Goal: Task Accomplishment & Management: Manage account settings

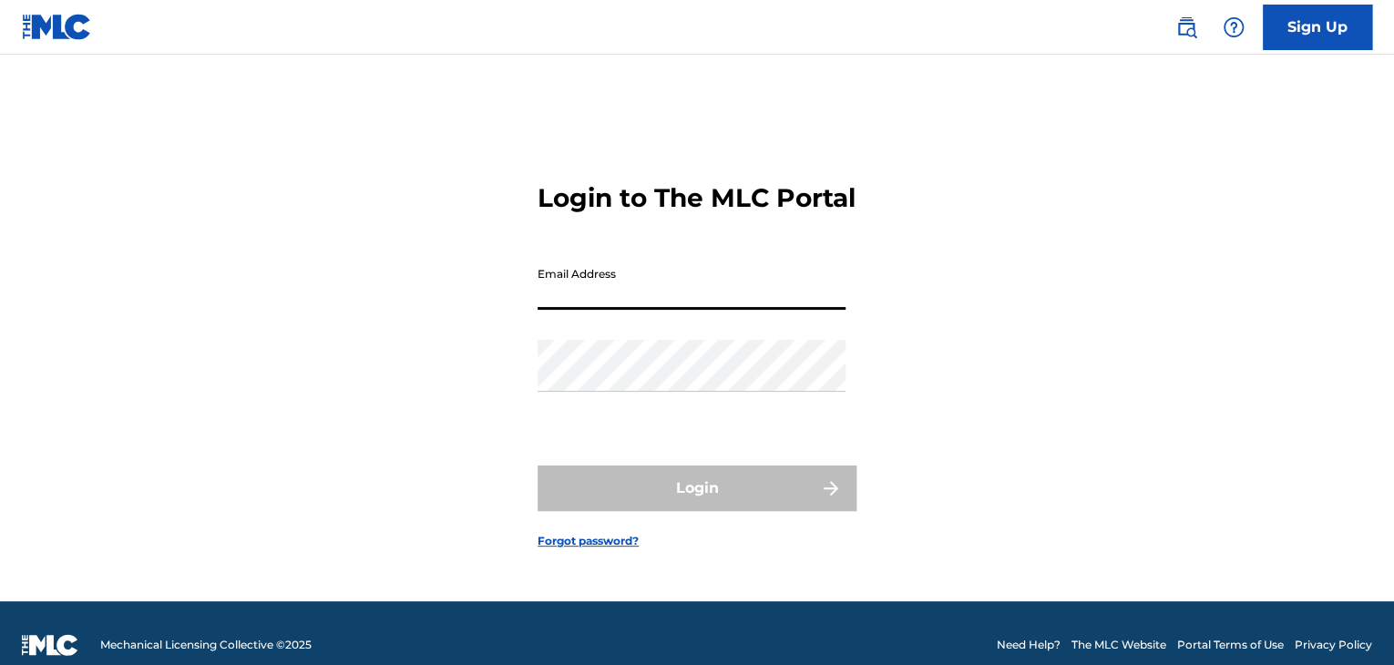
click at [690, 300] on input "Email Address" at bounding box center [691, 284] width 308 height 52
type input "[EMAIL_ADDRESS][DOMAIN_NAME]"
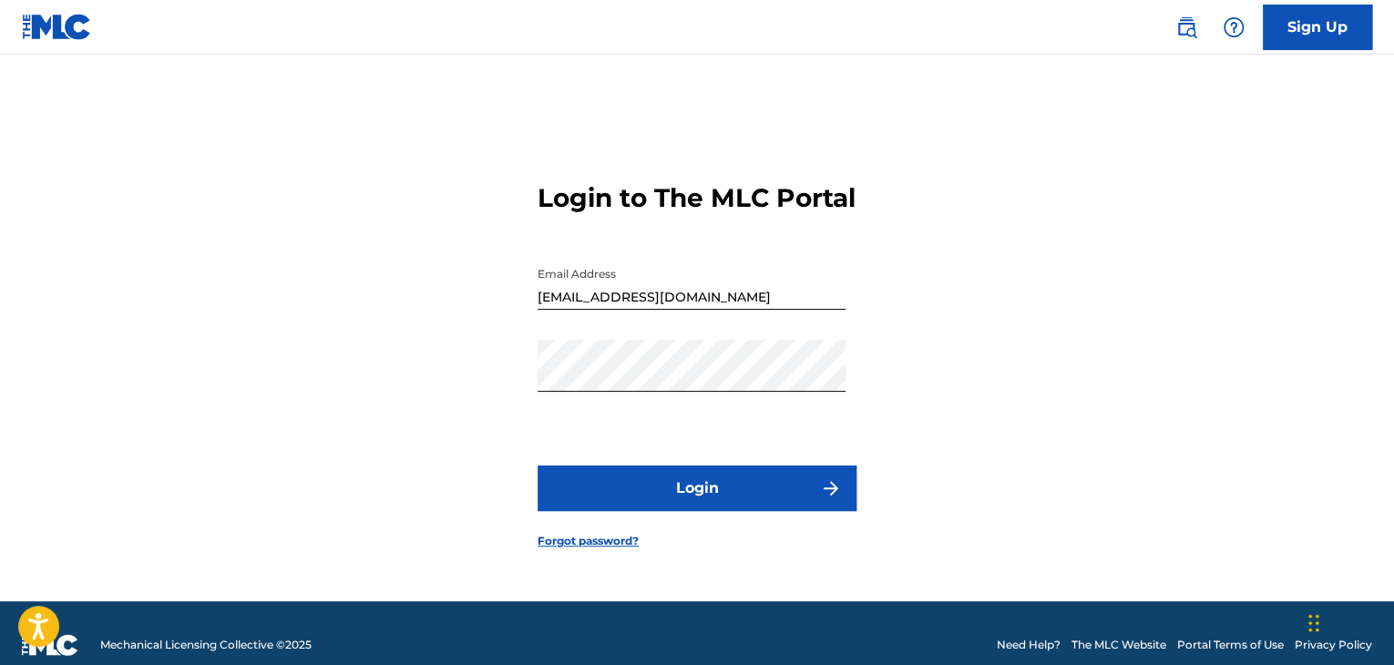
click at [637, 507] on button "Login" at bounding box center [696, 489] width 319 height 46
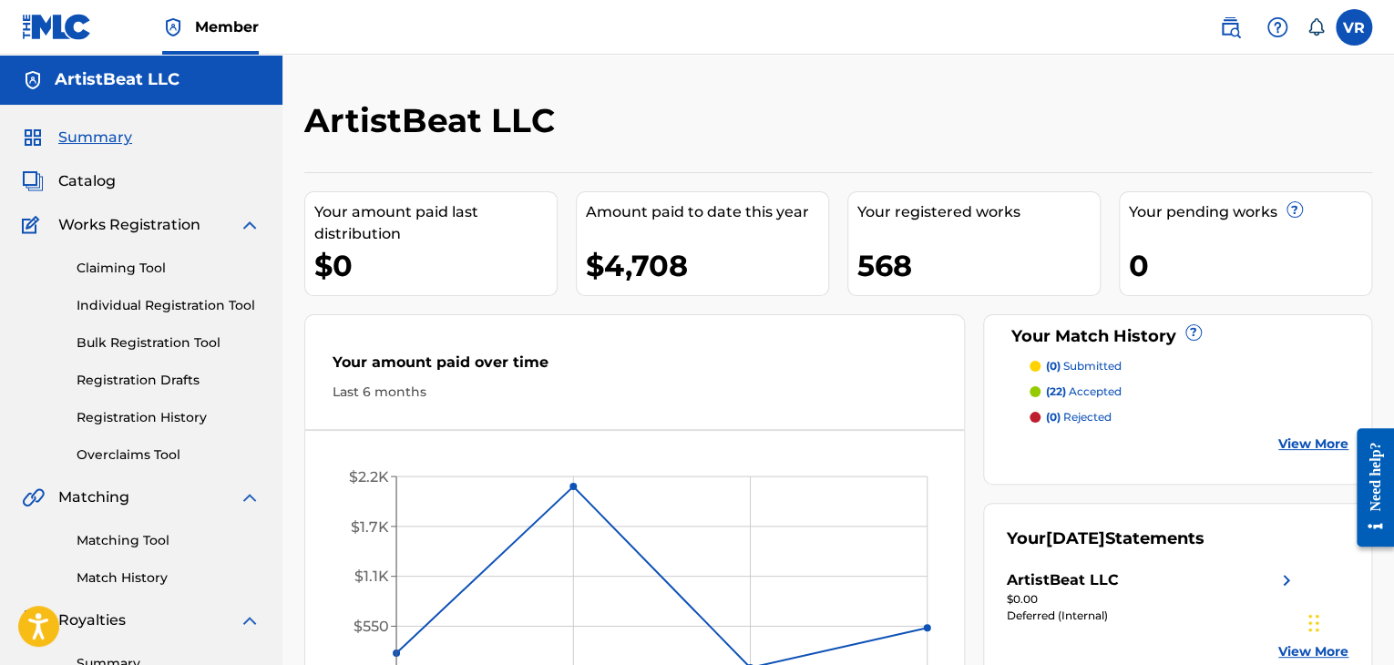
click at [166, 424] on link "Registration History" at bounding box center [169, 417] width 184 height 19
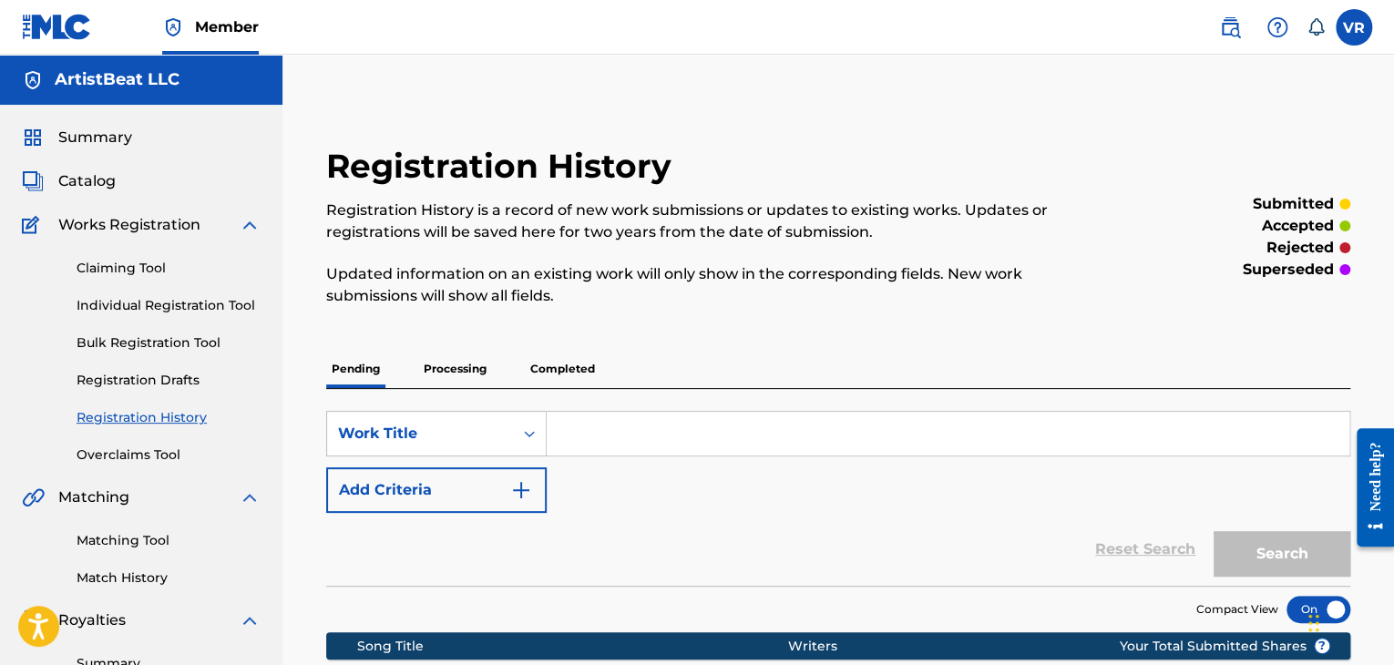
click at [467, 365] on p "Processing" at bounding box center [455, 369] width 74 height 38
click at [356, 368] on p "Pending" at bounding box center [355, 369] width 59 height 38
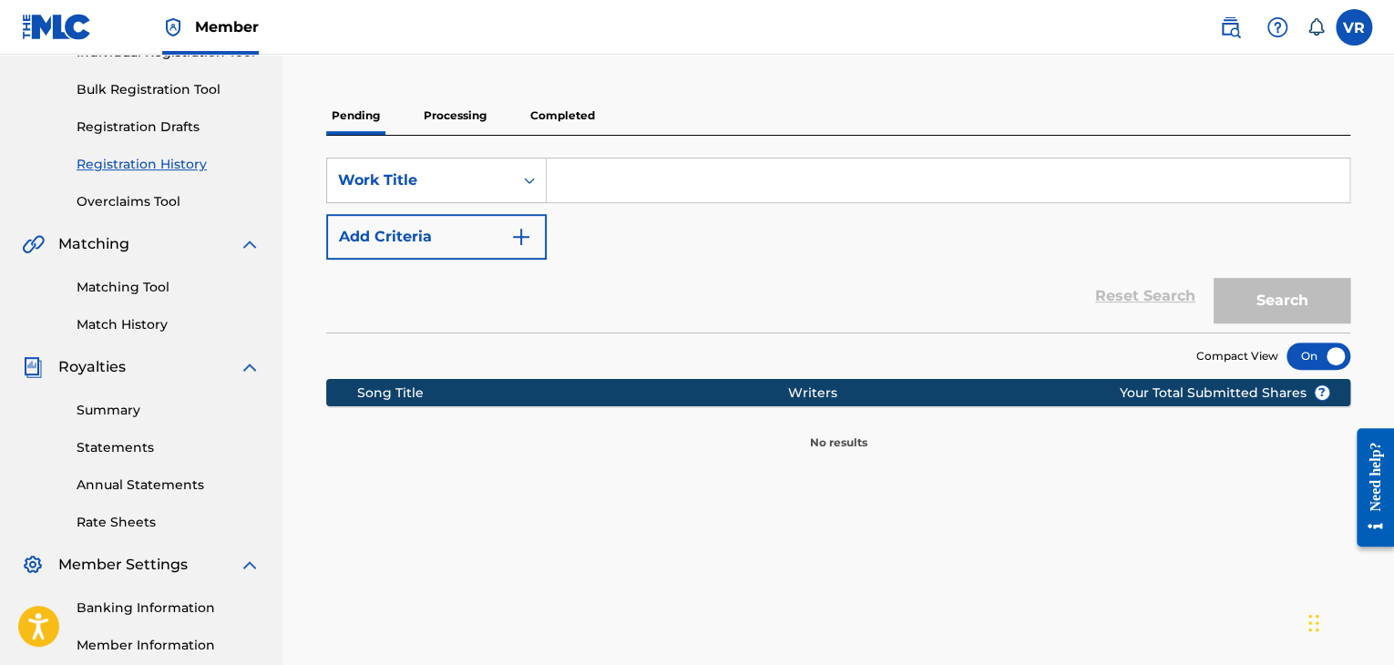
scroll to position [254, 0]
click at [452, 102] on p "Processing" at bounding box center [455, 115] width 74 height 38
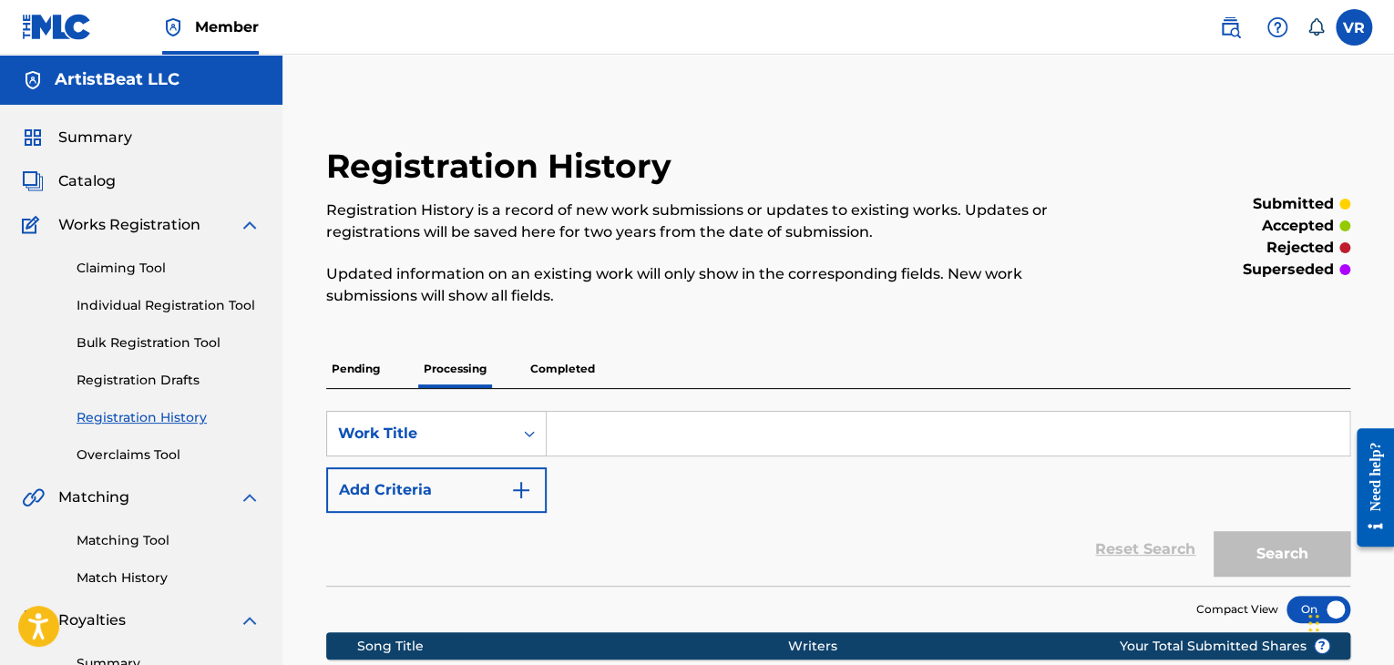
click at [351, 309] on div "Registration History Registration History is a record of new work submissions o…" at bounding box center [720, 237] width 788 height 182
click at [124, 271] on link "Claiming Tool" at bounding box center [169, 268] width 184 height 19
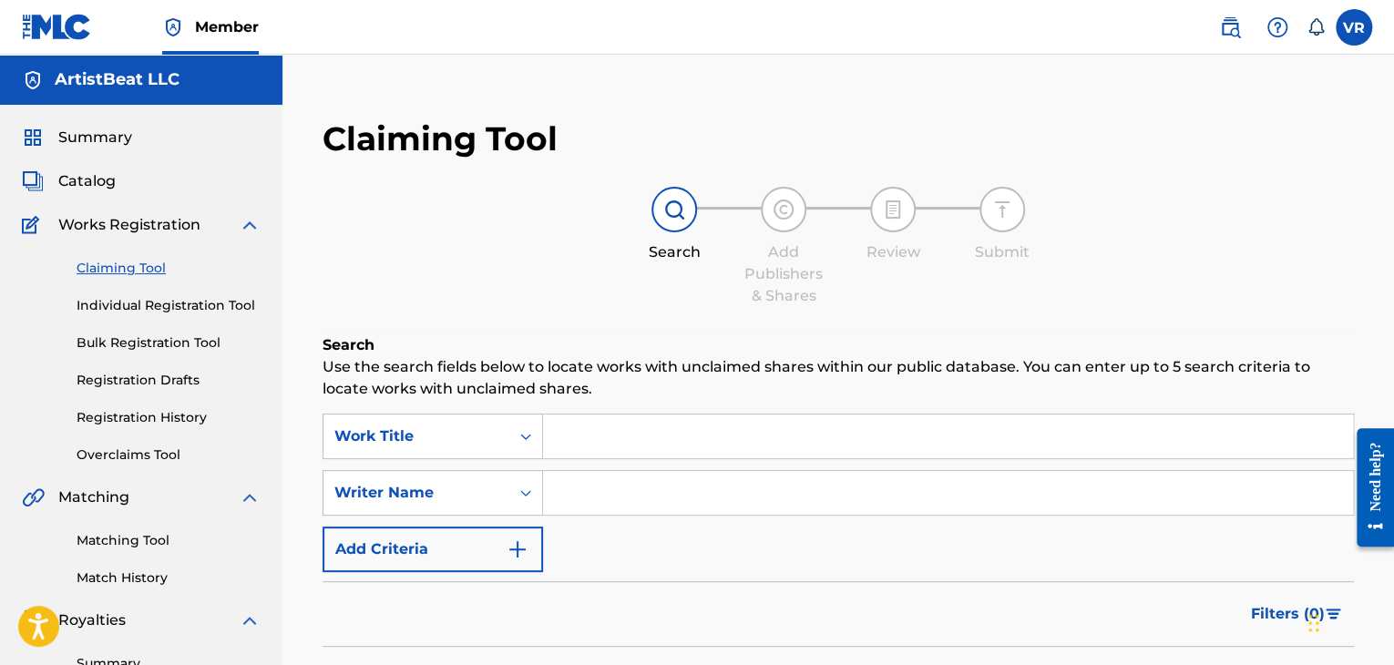
click at [157, 297] on link "Individual Registration Tool" at bounding box center [169, 305] width 184 height 19
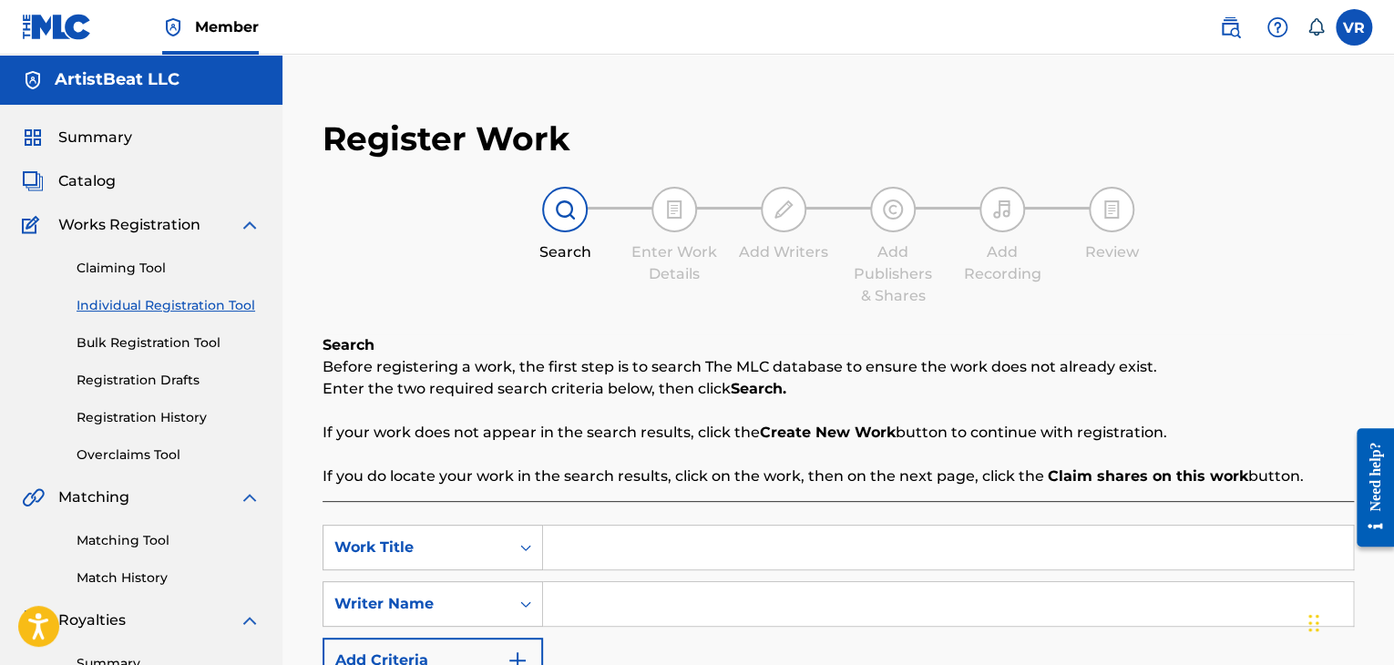
click at [157, 347] on link "Bulk Registration Tool" at bounding box center [169, 342] width 184 height 19
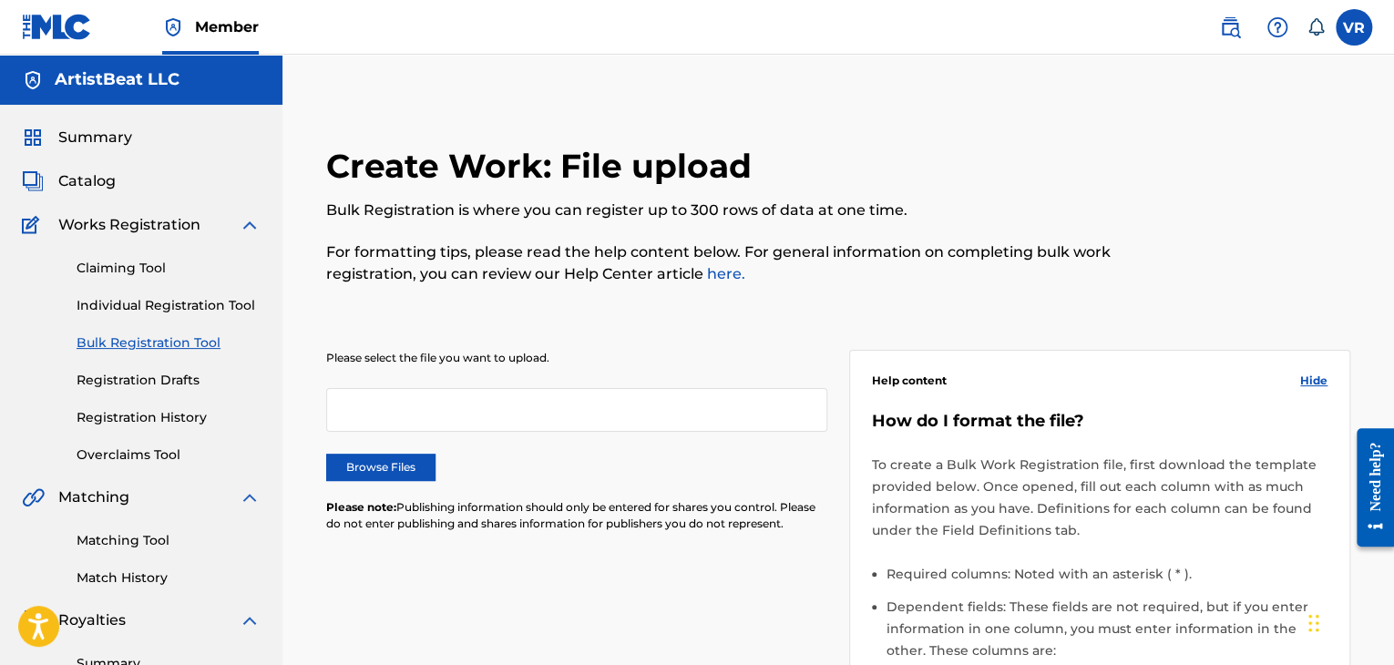
click at [154, 372] on link "Registration Drafts" at bounding box center [169, 380] width 184 height 19
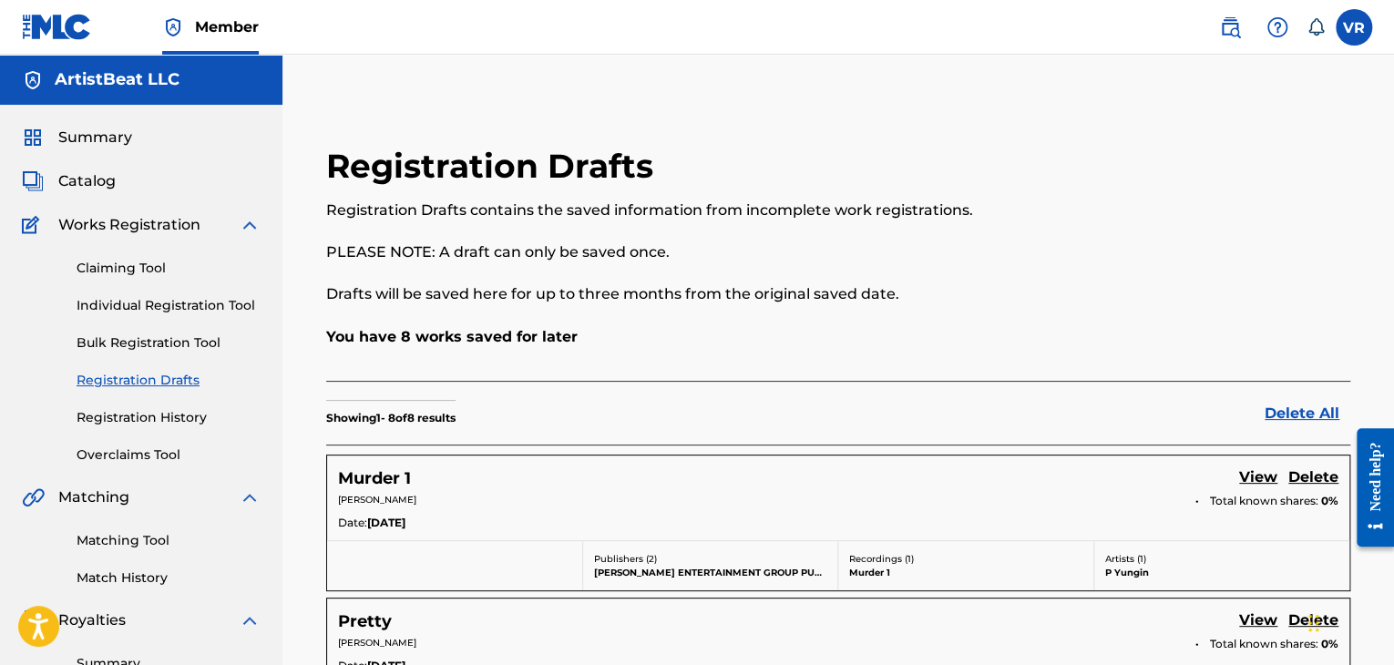
click at [162, 429] on div "Claiming Tool Individual Registration Tool Bulk Registration Tool Registration …" at bounding box center [141, 350] width 239 height 229
click at [162, 411] on link "Registration History" at bounding box center [169, 417] width 184 height 19
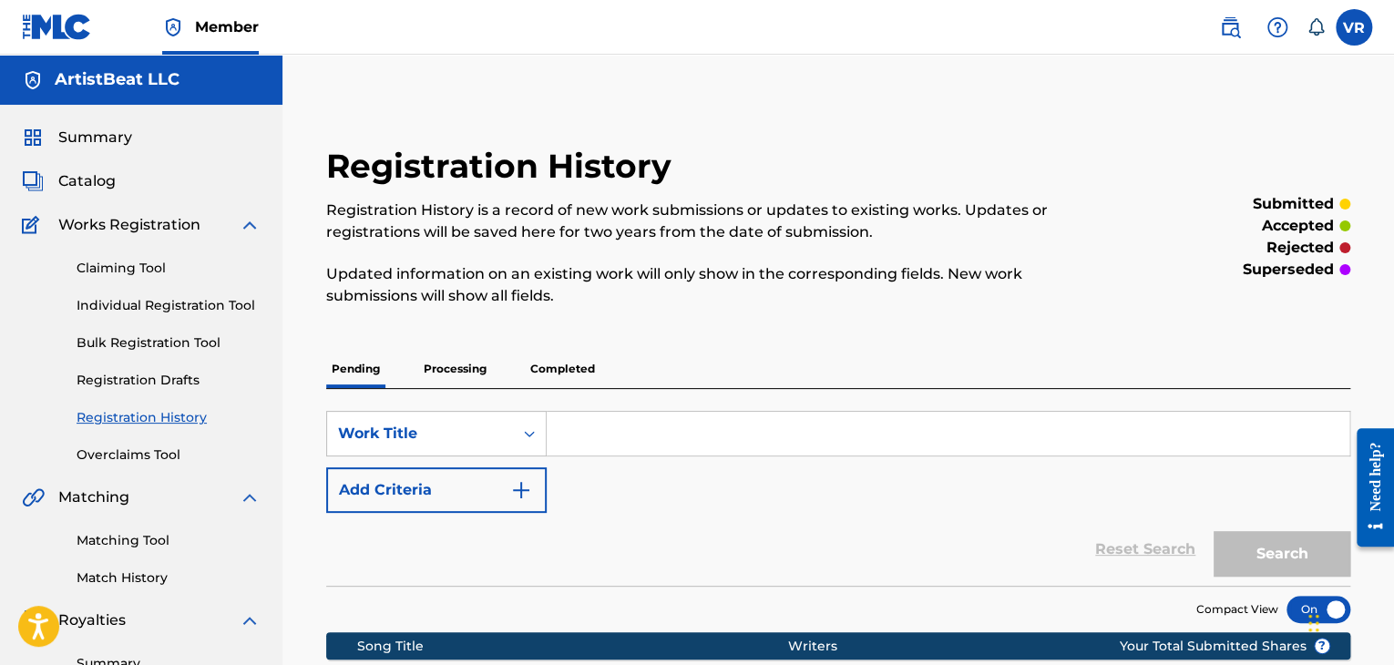
click at [578, 369] on p "Completed" at bounding box center [563, 369] width 76 height 38
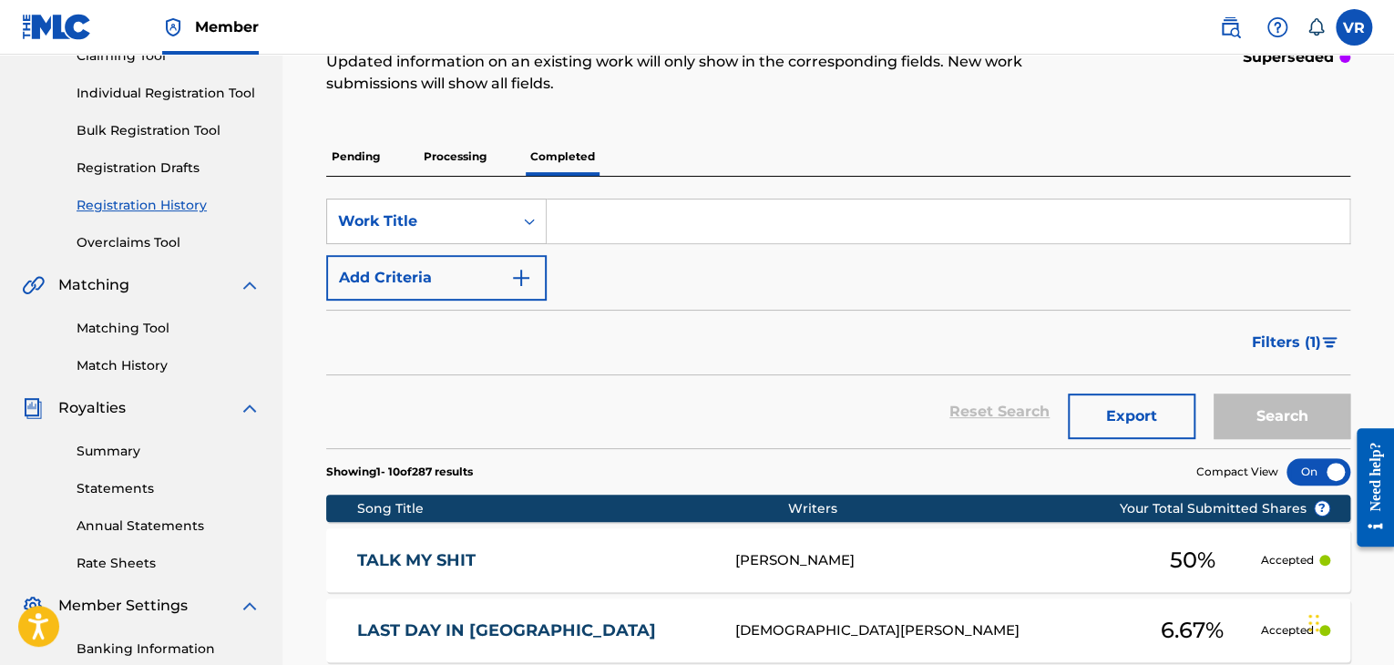
scroll to position [142, 0]
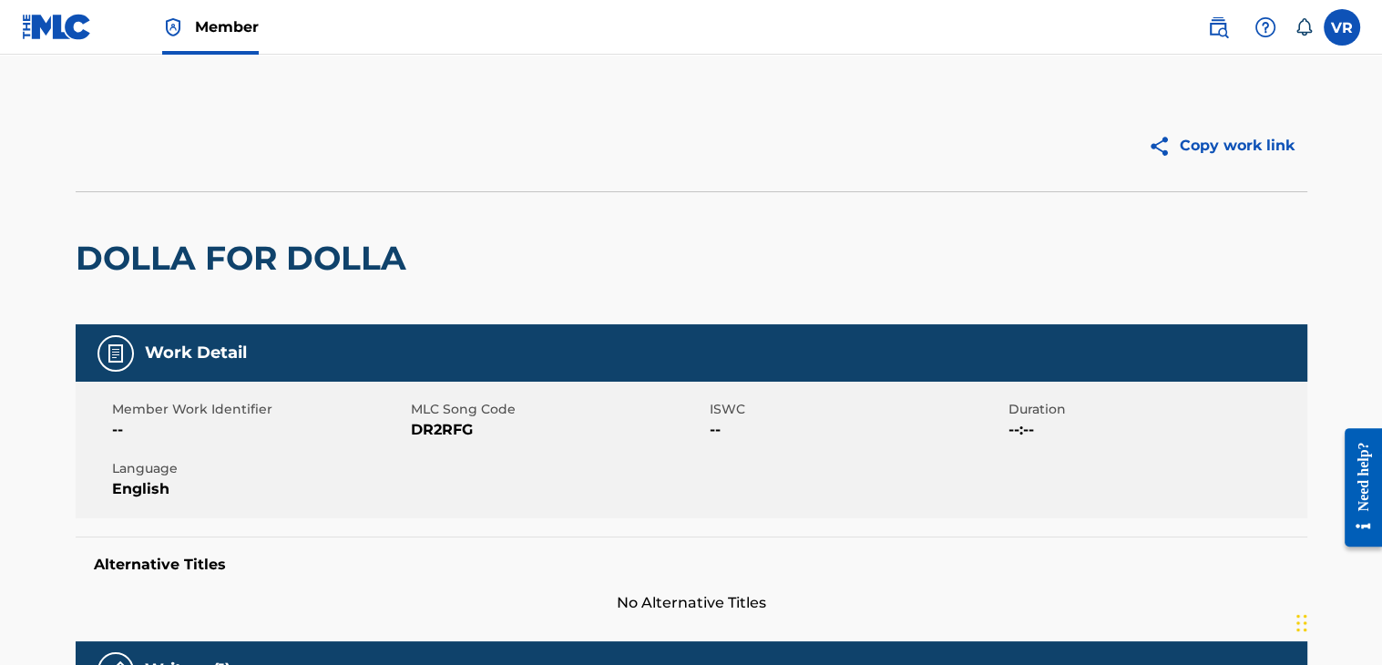
click at [87, 34] on img at bounding box center [57, 27] width 70 height 26
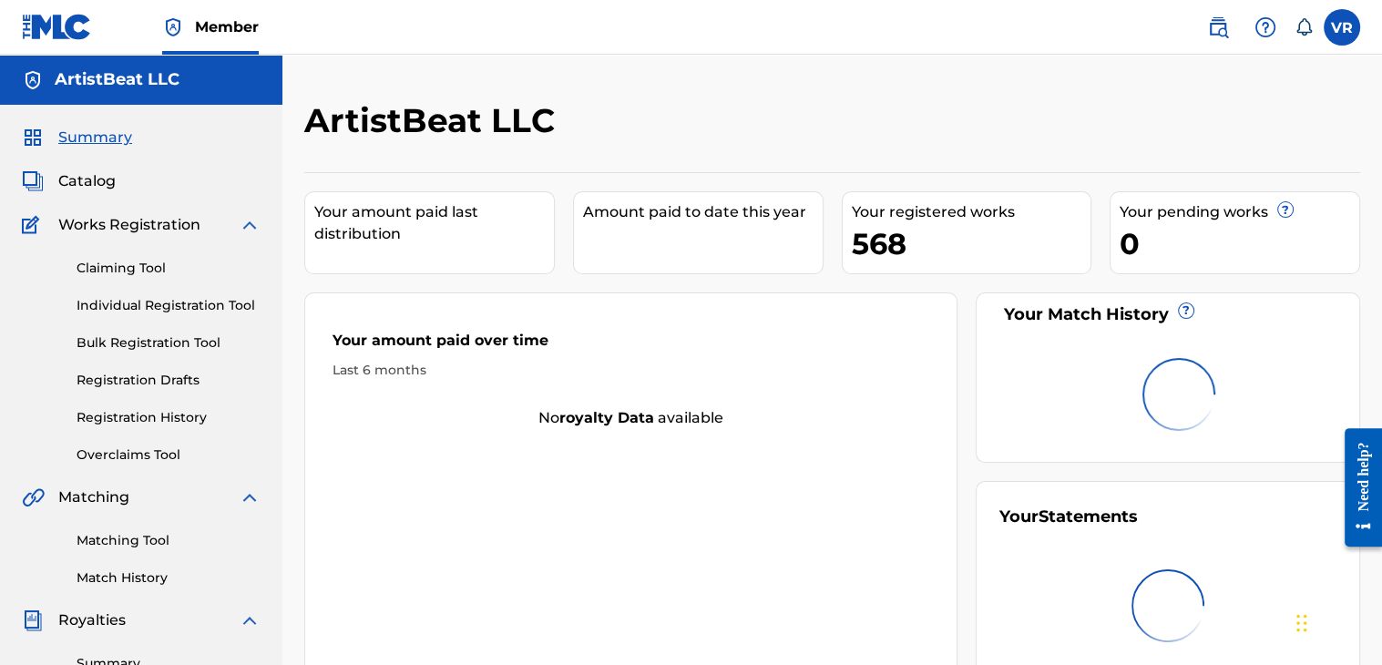
click at [87, 34] on img at bounding box center [57, 27] width 70 height 26
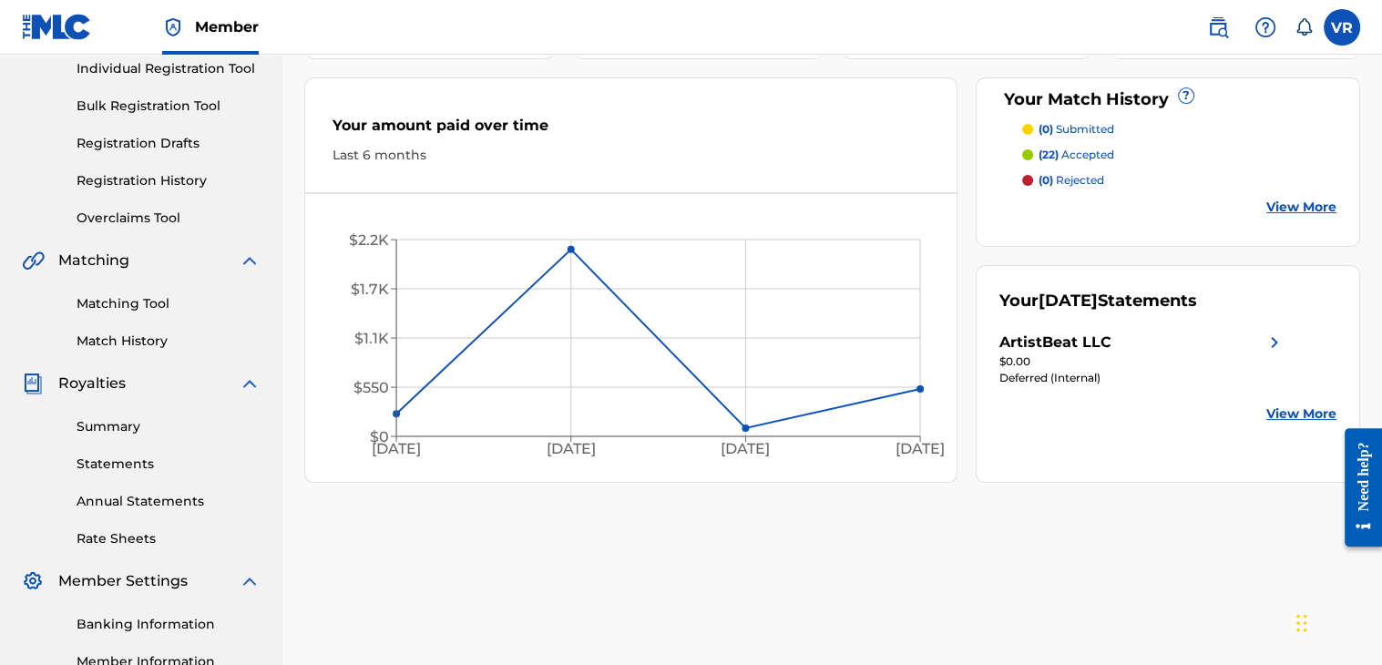
scroll to position [239, 0]
